Goal: Entertainment & Leisure: Consume media (video, audio)

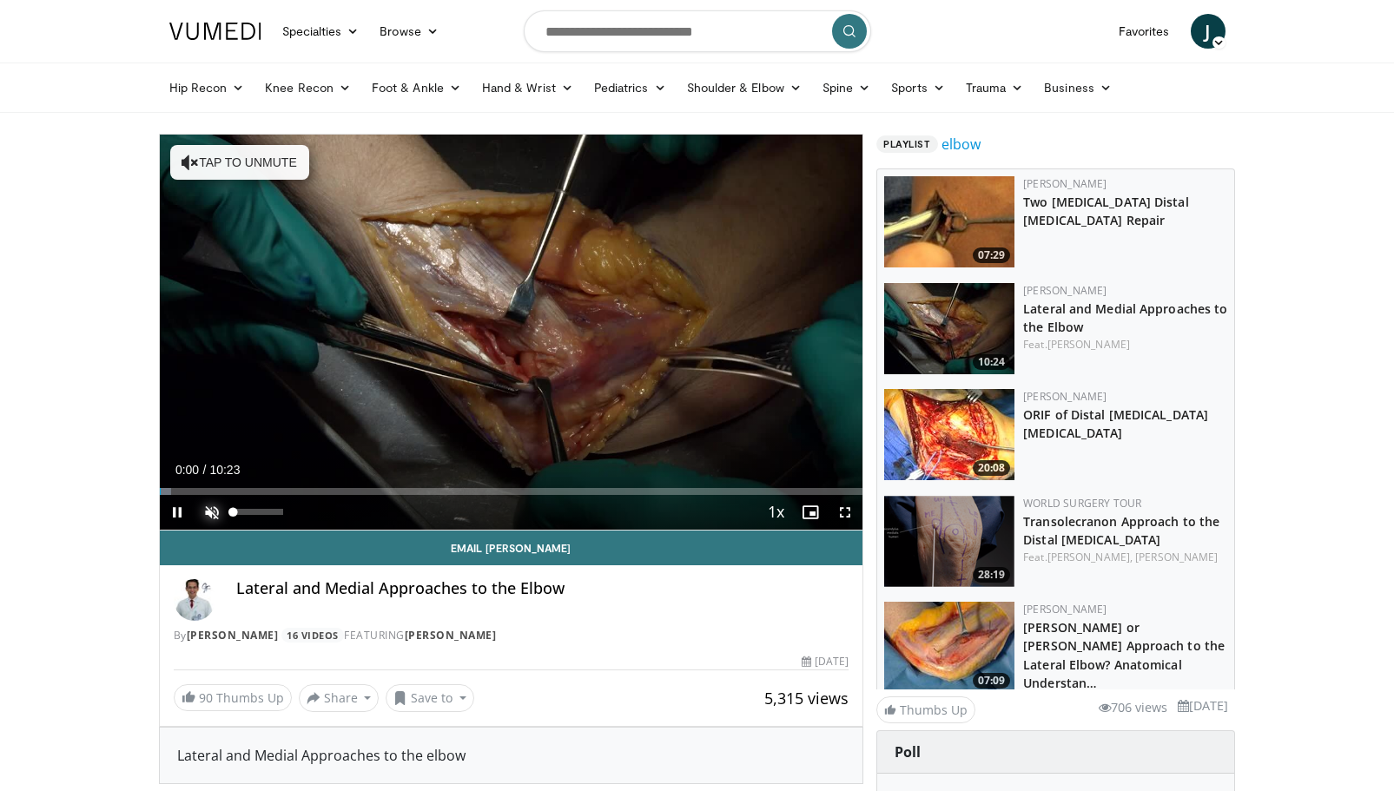
click at [211, 512] on span "Video Player" at bounding box center [211, 512] width 35 height 35
drag, startPoint x: 280, startPoint y: 513, endPoint x: 262, endPoint y: 511, distance: 17.5
click at [262, 511] on div "Volume Level" at bounding box center [248, 512] width 29 height 6
click at [849, 514] on span "Video Player" at bounding box center [844, 512] width 35 height 35
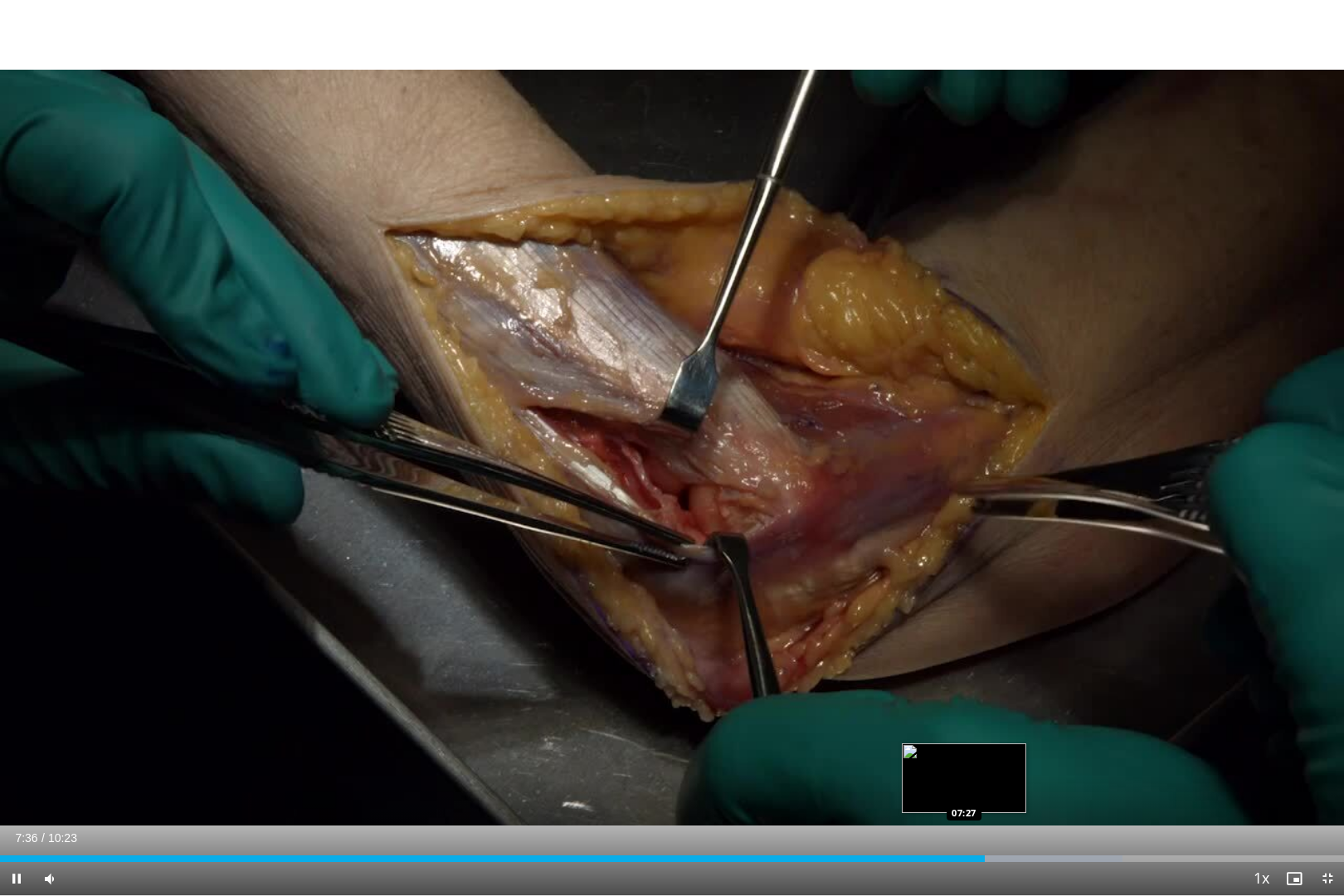
click at [963, 755] on div "07:36" at bounding box center [492, 858] width 985 height 7
click at [943, 755] on div "Loaded : 83.53% 07:17 07:17" at bounding box center [672, 854] width 1344 height 15
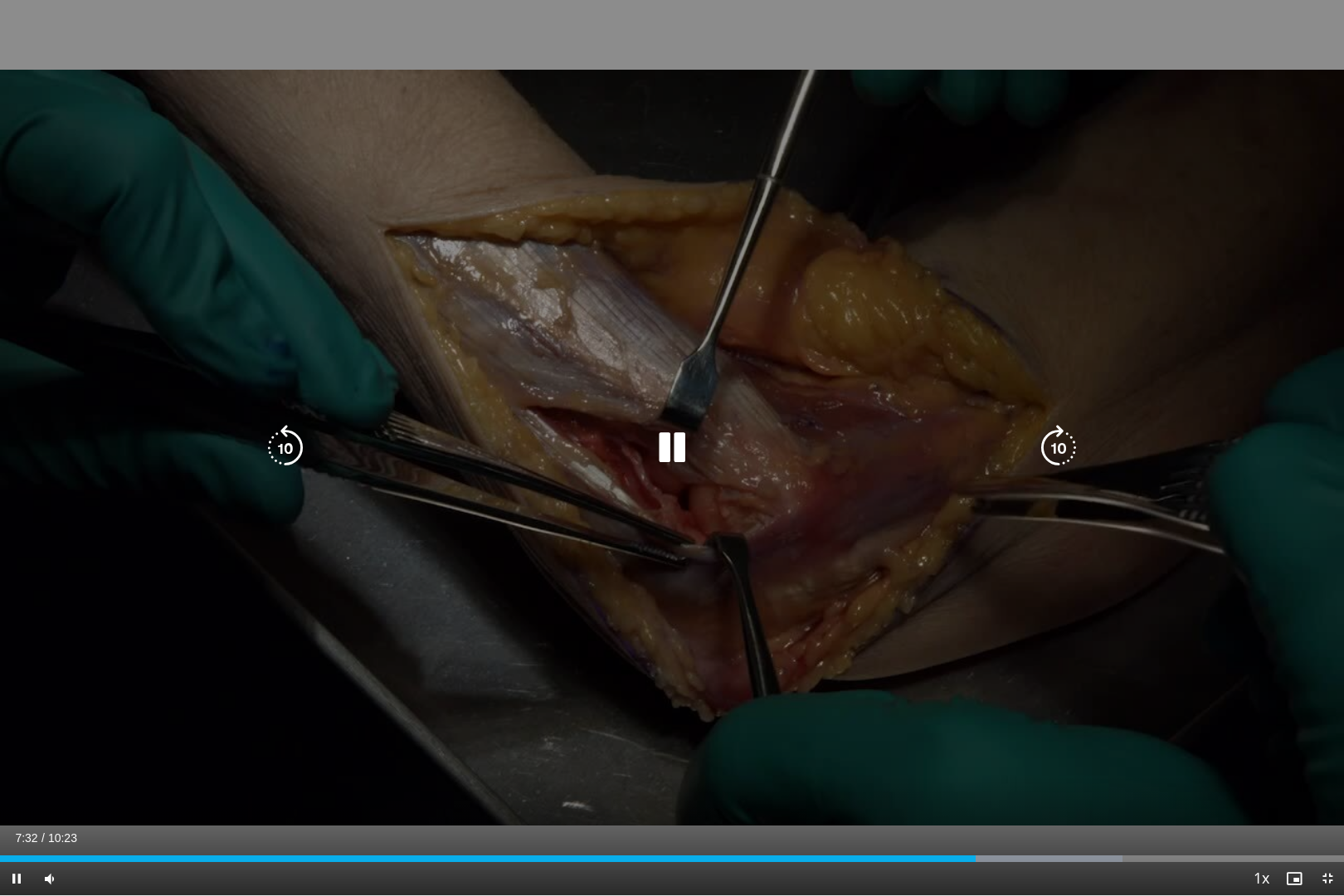
click at [287, 444] on icon "Video Player" at bounding box center [285, 448] width 47 height 47
click at [677, 453] on icon "Video Player" at bounding box center [672, 448] width 47 height 47
click at [827, 755] on div "10 seconds Tap to unmute" at bounding box center [672, 447] width 1344 height 895
click at [398, 23] on div "10 seconds Tap to unmute" at bounding box center [672, 447] width 1344 height 895
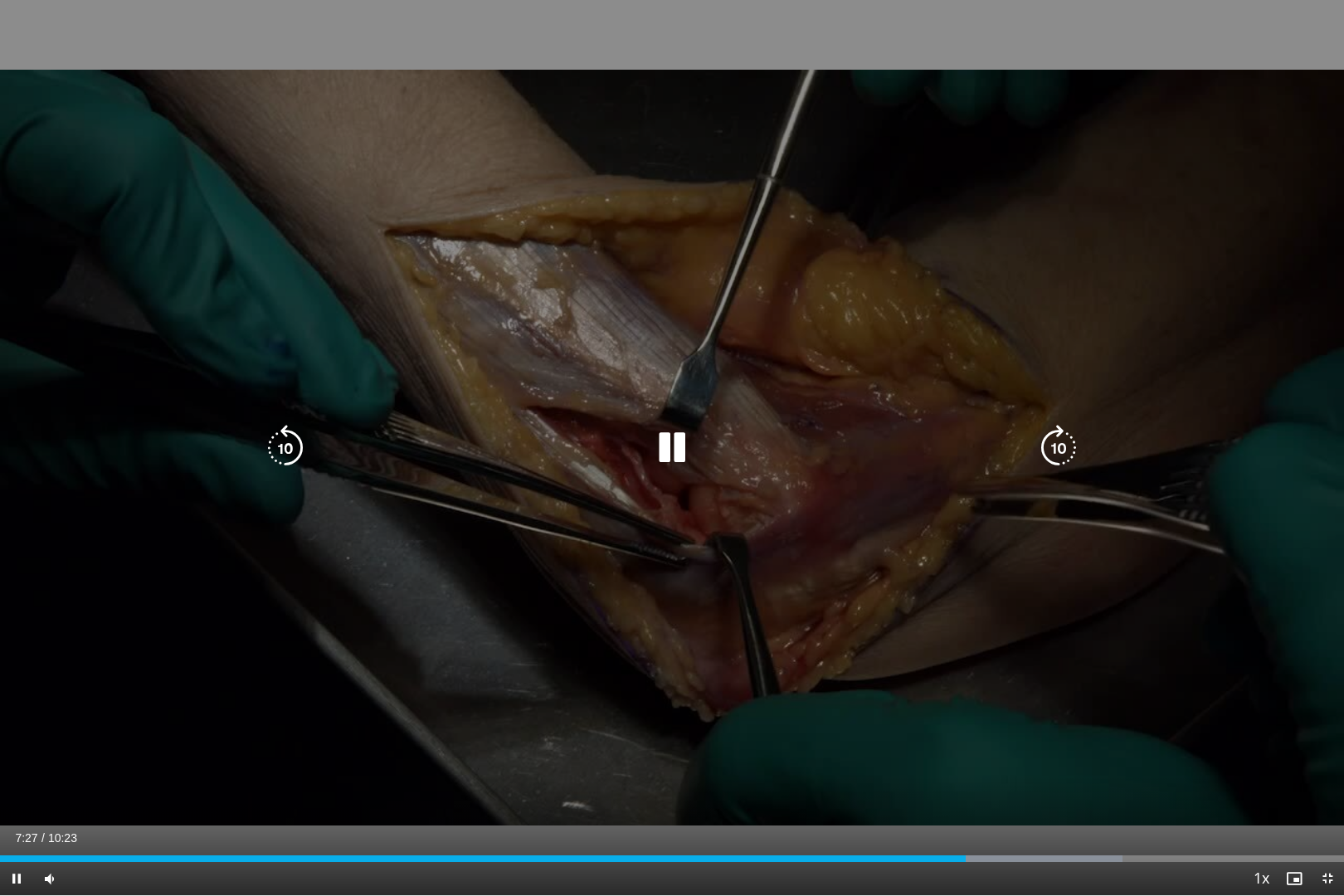
click at [398, 23] on div "10 seconds Tap to unmute" at bounding box center [672, 447] width 1344 height 895
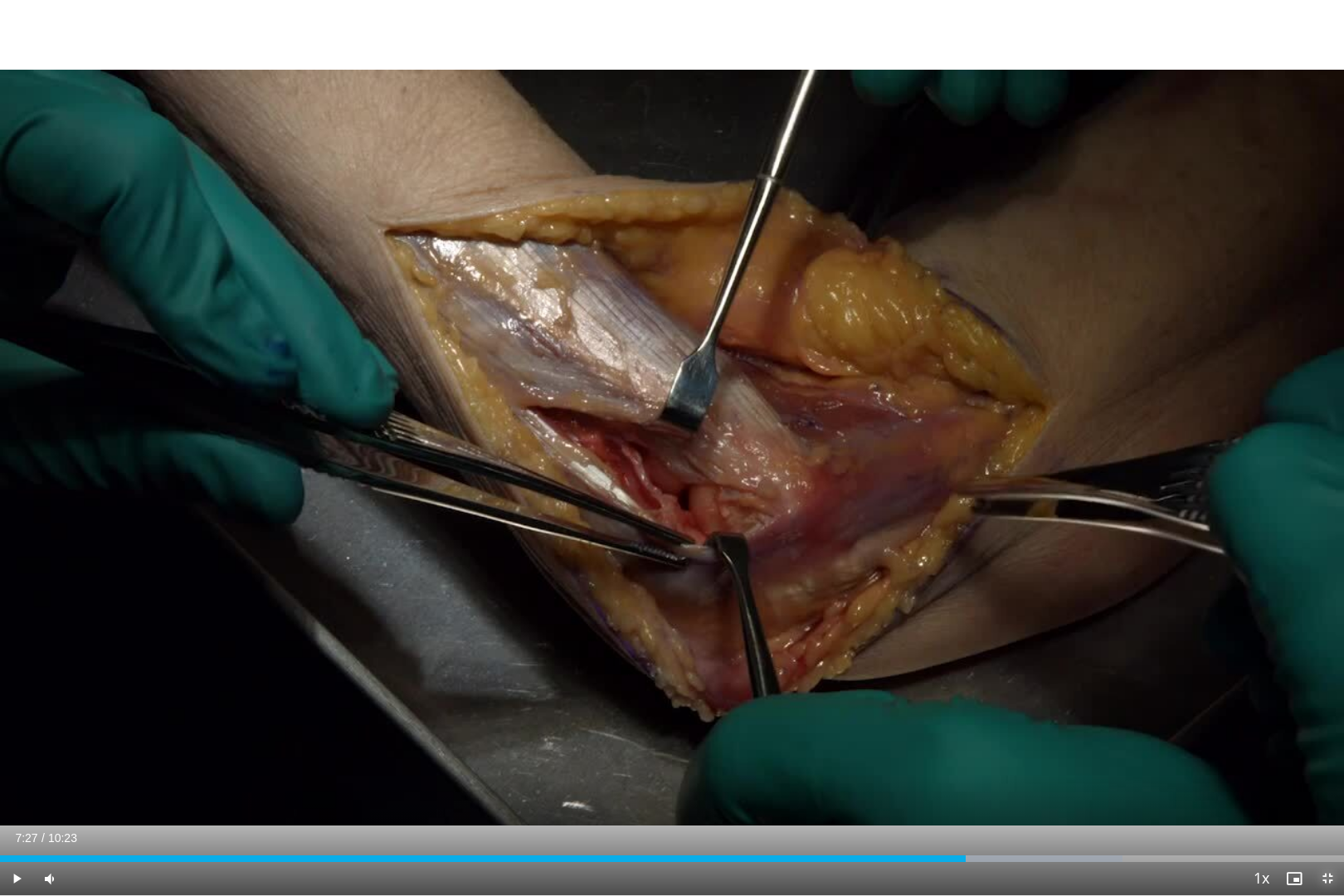
click at [1320, 755] on span "Video Player" at bounding box center [1327, 878] width 33 height 33
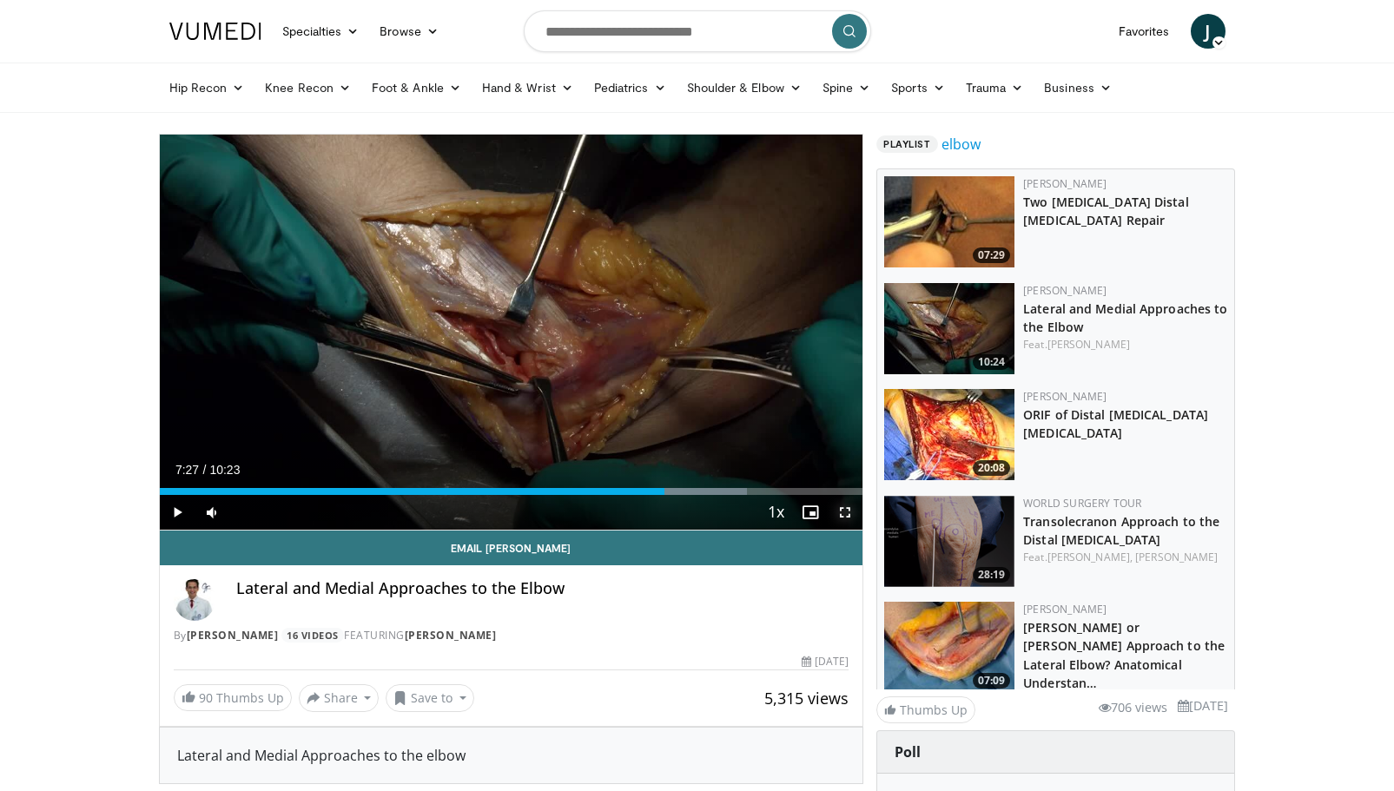
click at [847, 511] on span "Video Player" at bounding box center [844, 512] width 35 height 35
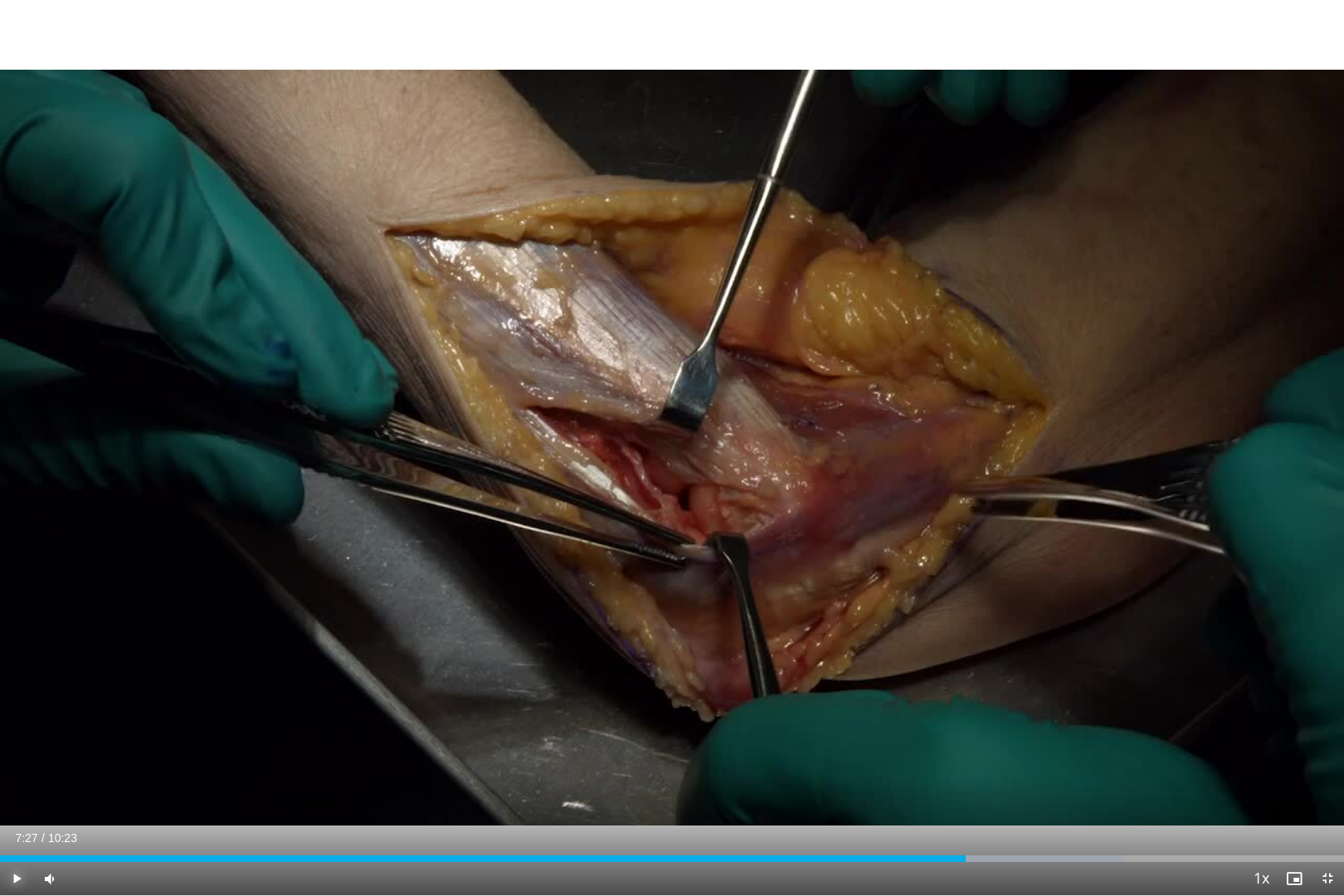
click at [10, 755] on span "Video Player" at bounding box center [16, 878] width 33 height 33
click at [1038, 755] on div "08:14" at bounding box center [533, 858] width 1067 height 7
click at [10, 755] on span "Video Player" at bounding box center [16, 878] width 33 height 33
click at [1019, 755] on div "08:04" at bounding box center [523, 858] width 1045 height 7
click at [997, 755] on div "07:53" at bounding box center [510, 858] width 1020 height 7
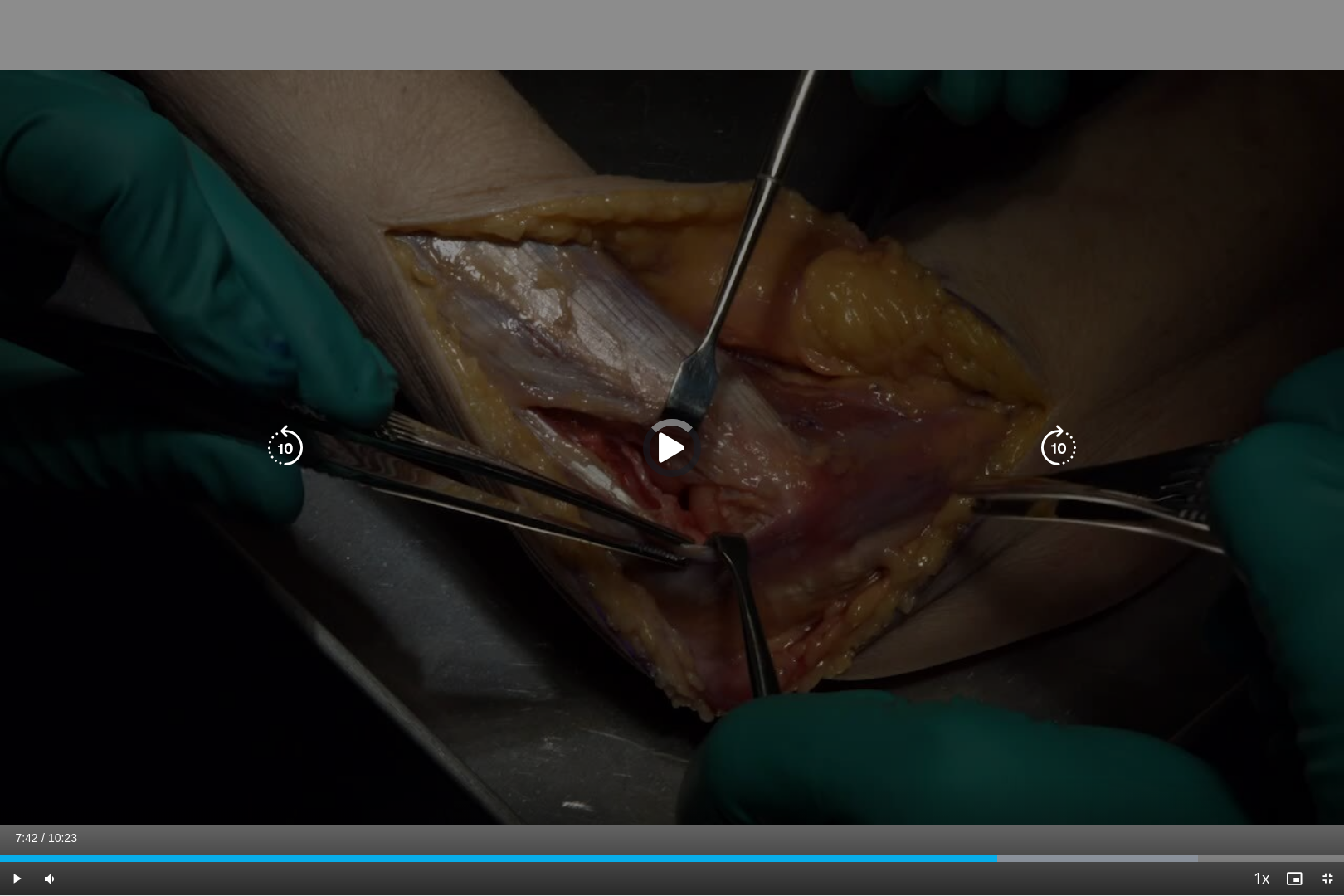
click at [667, 445] on icon "Video Player" at bounding box center [672, 448] width 47 height 47
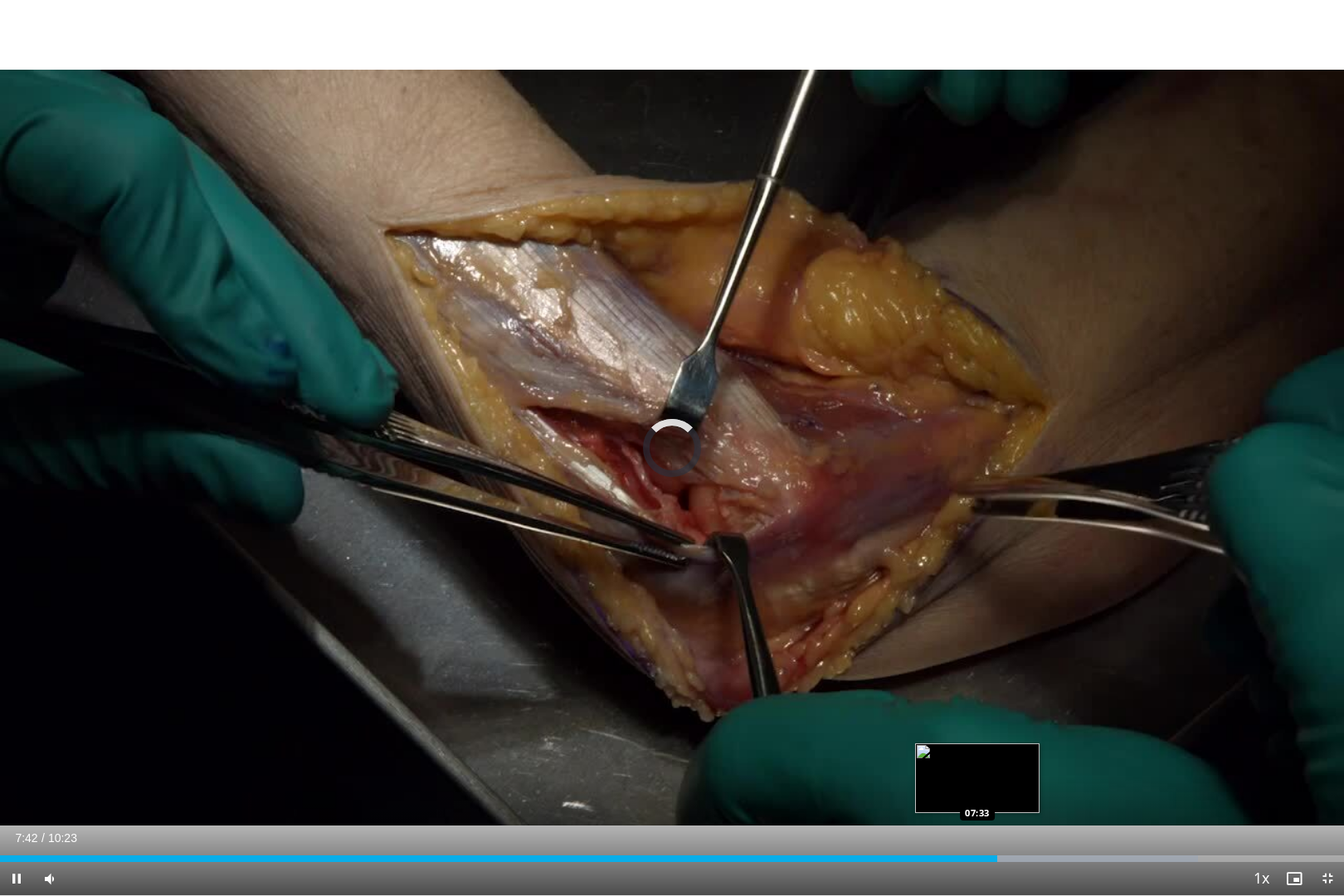
click at [976, 755] on div "Loaded : 89.13% 07:42 07:33" at bounding box center [672, 858] width 1344 height 7
click at [10, 755] on span "Video Player" at bounding box center [16, 878] width 33 height 33
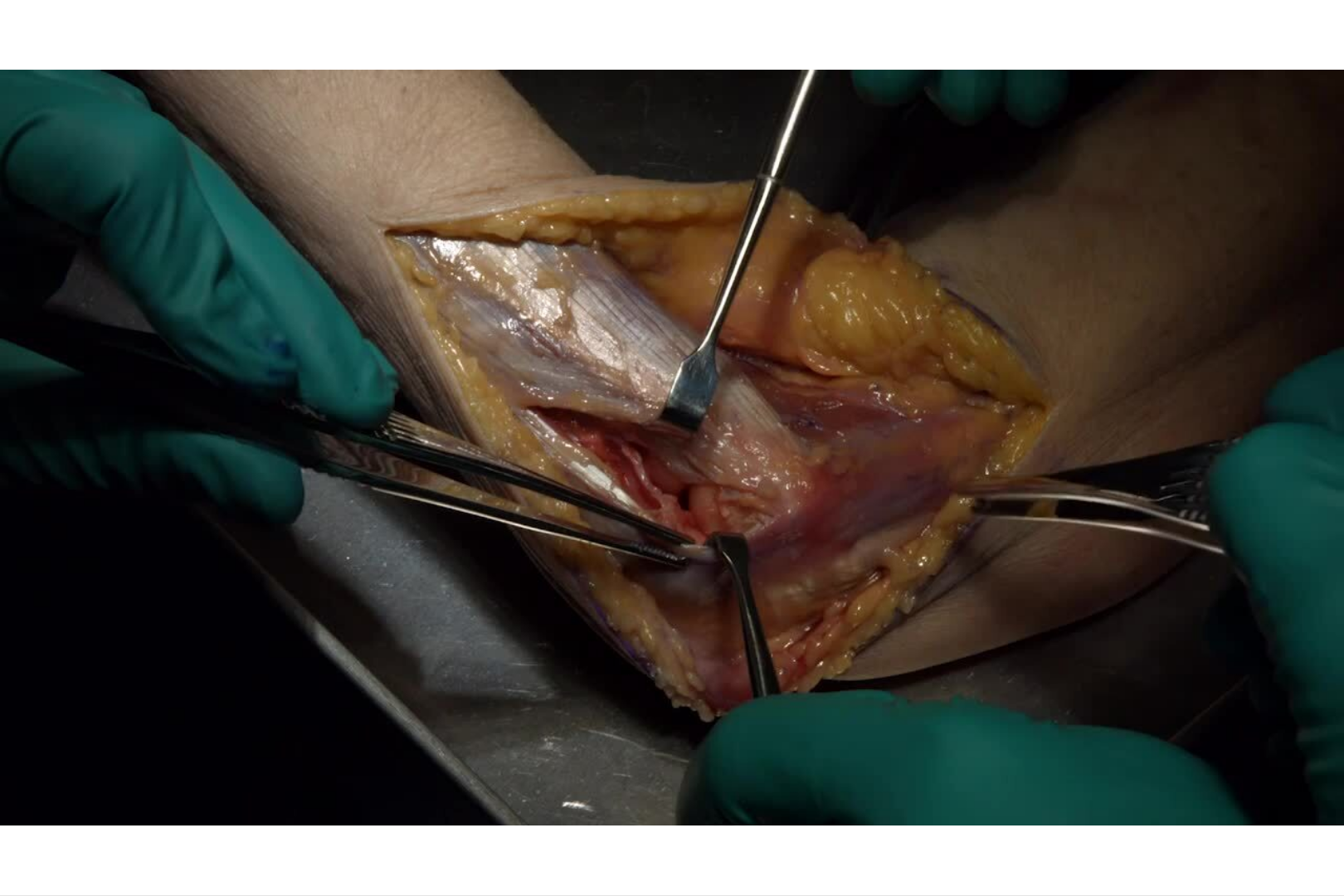
click at [10, 755] on video-js "**********" at bounding box center [672, 448] width 1344 height 896
click at [10, 755] on div "10 seconds Tap to unmute" at bounding box center [672, 447] width 1344 height 895
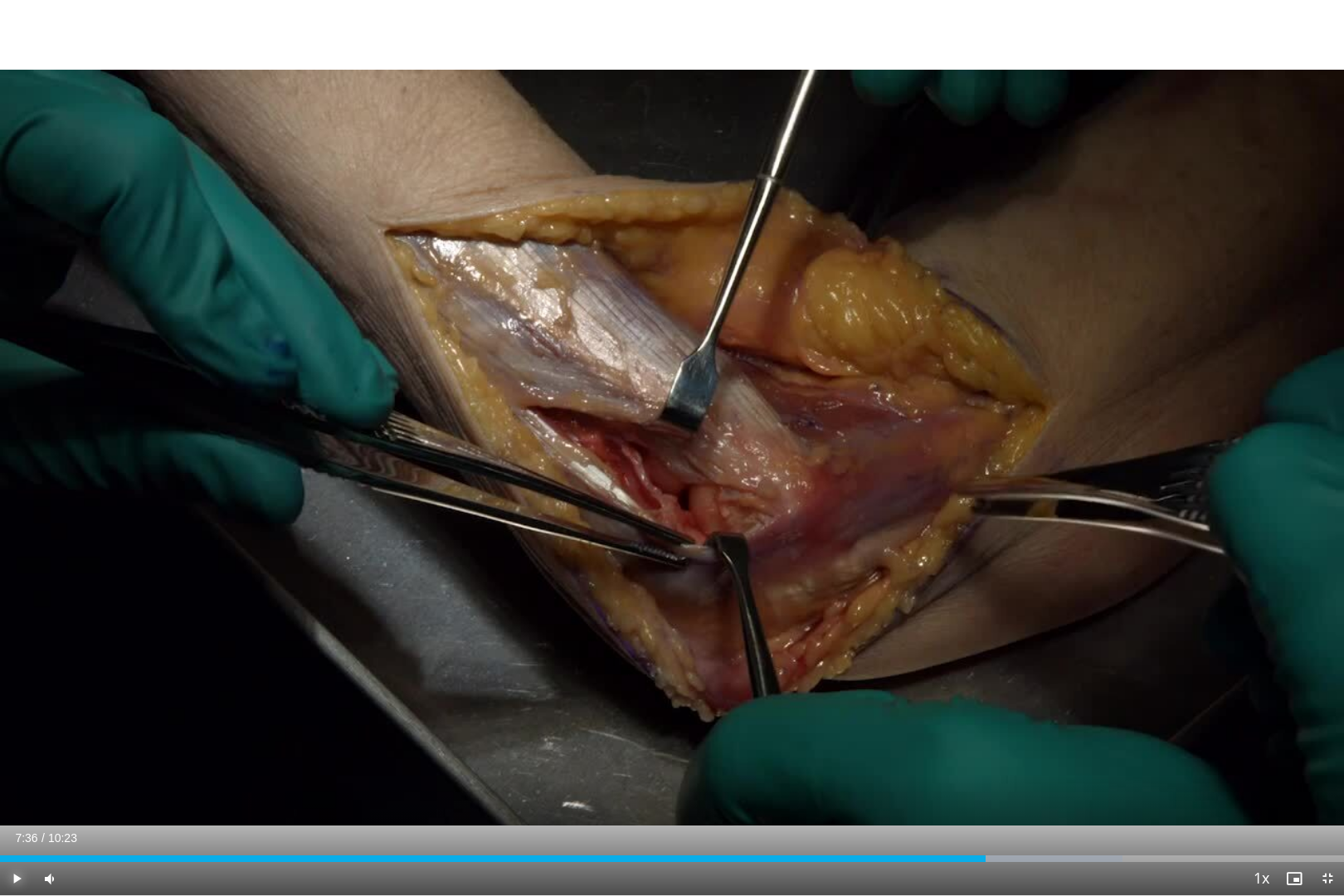
click at [23, 755] on span "Video Player" at bounding box center [16, 878] width 33 height 33
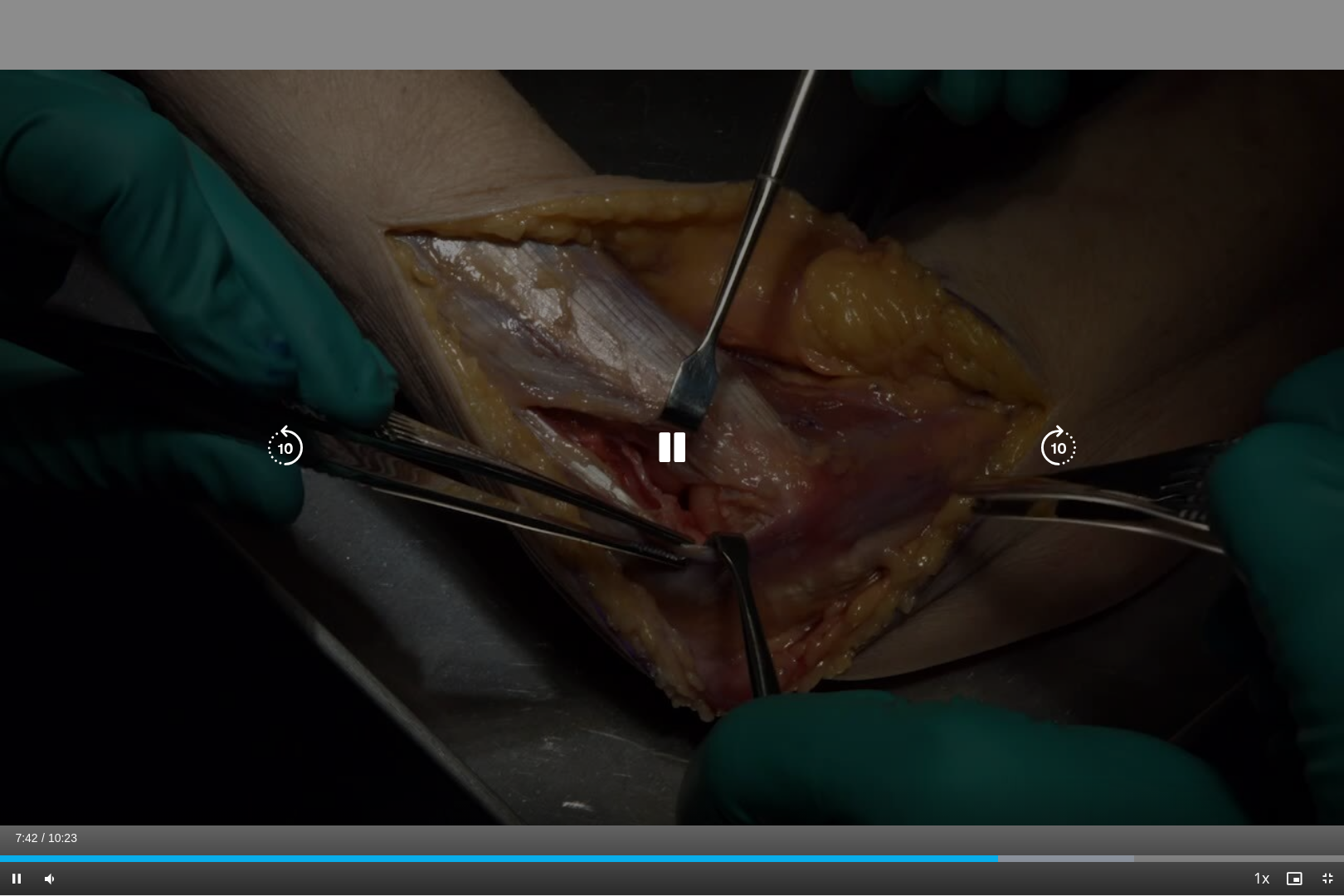
click at [1052, 450] on icon "Video Player" at bounding box center [1058, 448] width 47 height 47
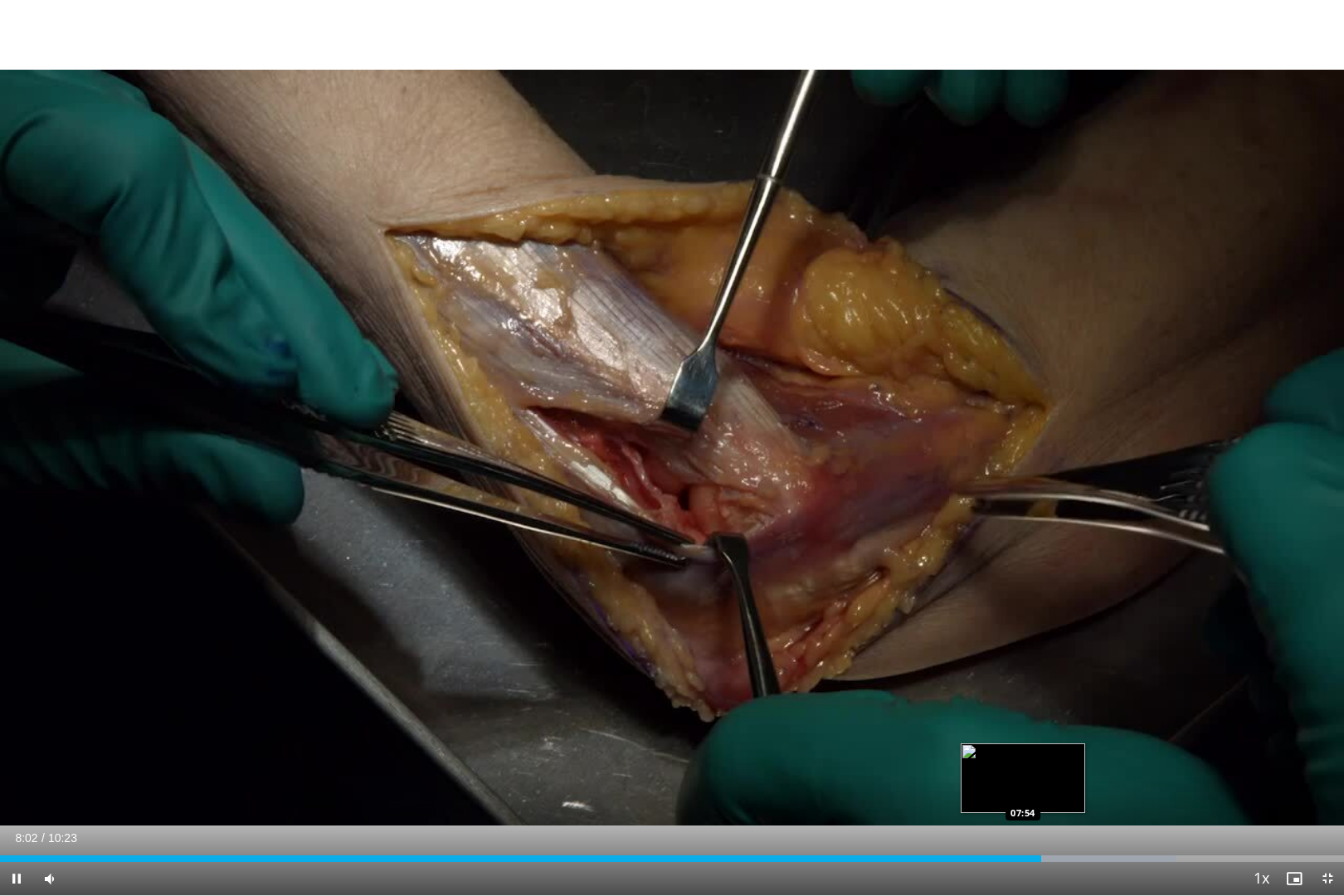
click at [1022, 755] on div "08:02" at bounding box center [521, 858] width 1041 height 7
click at [1000, 755] on div "07:55" at bounding box center [512, 858] width 1025 height 7
click at [15, 755] on span "Video Player" at bounding box center [16, 878] width 33 height 33
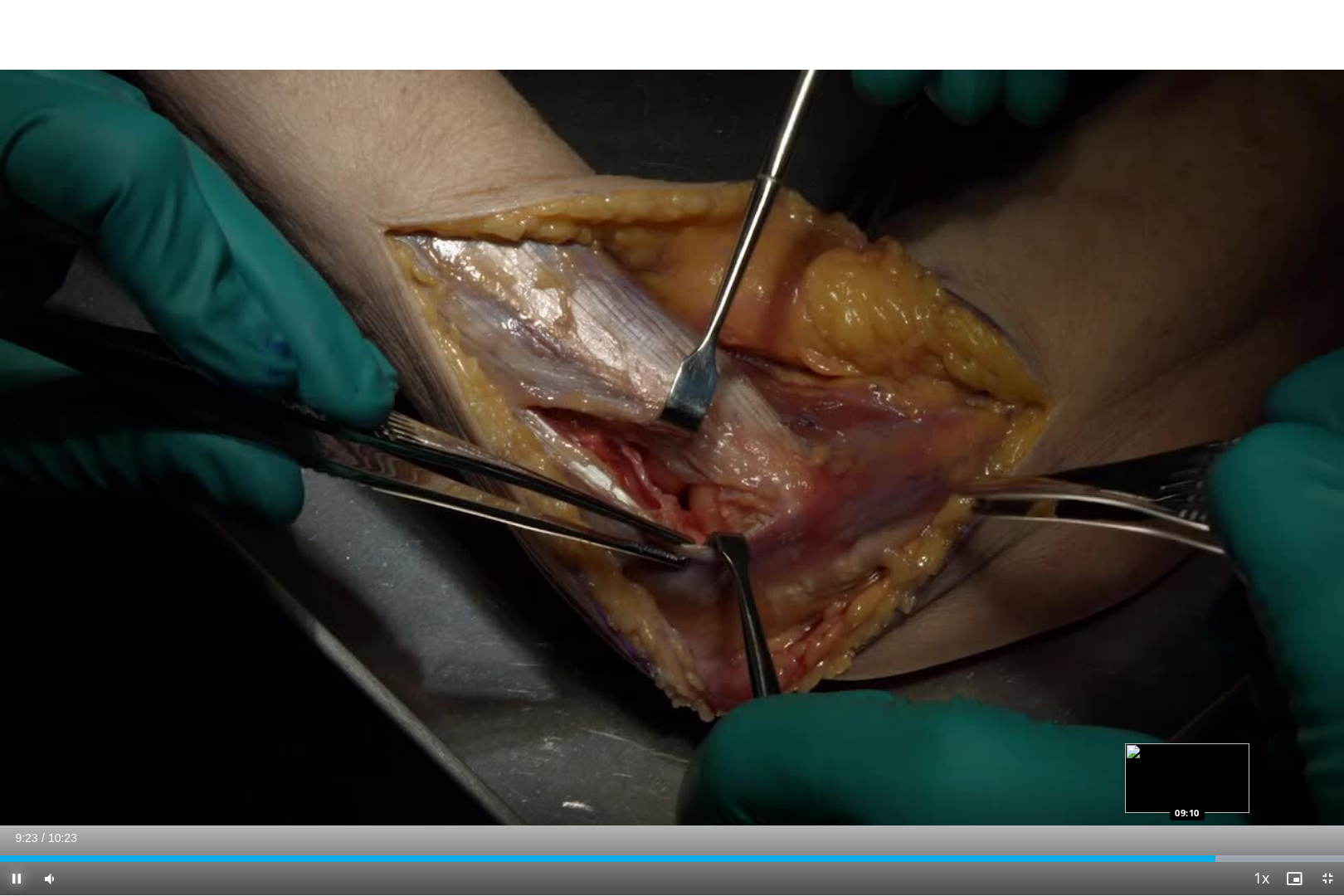
click at [1187, 755] on div "Loaded : 100.00% 09:23 09:10" at bounding box center [672, 858] width 1344 height 7
click at [1155, 755] on div "Loaded : 100.00% 09:12 08:55" at bounding box center [672, 854] width 1344 height 15
